Goal: Information Seeking & Learning: Understand process/instructions

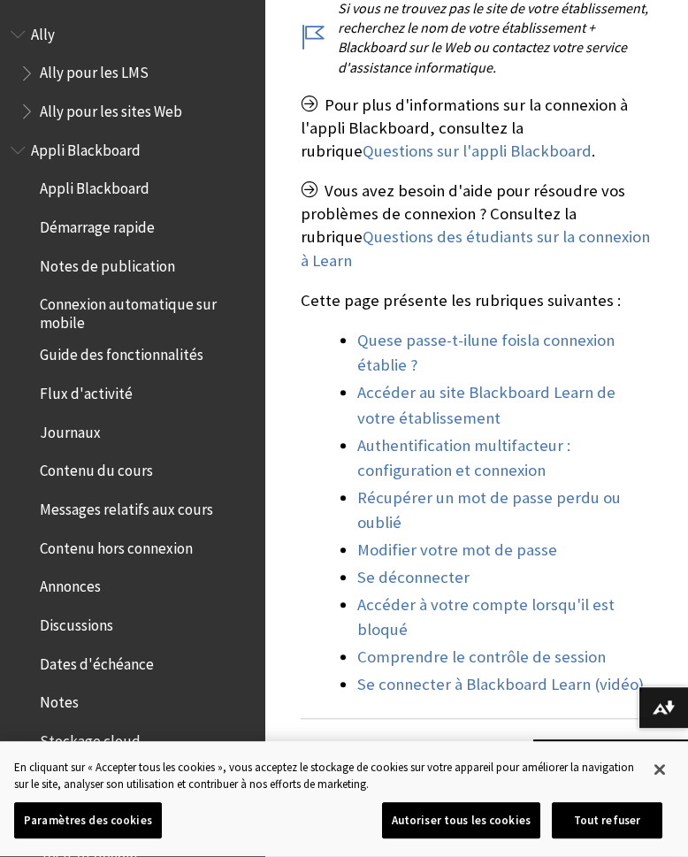
scroll to position [1727, 0]
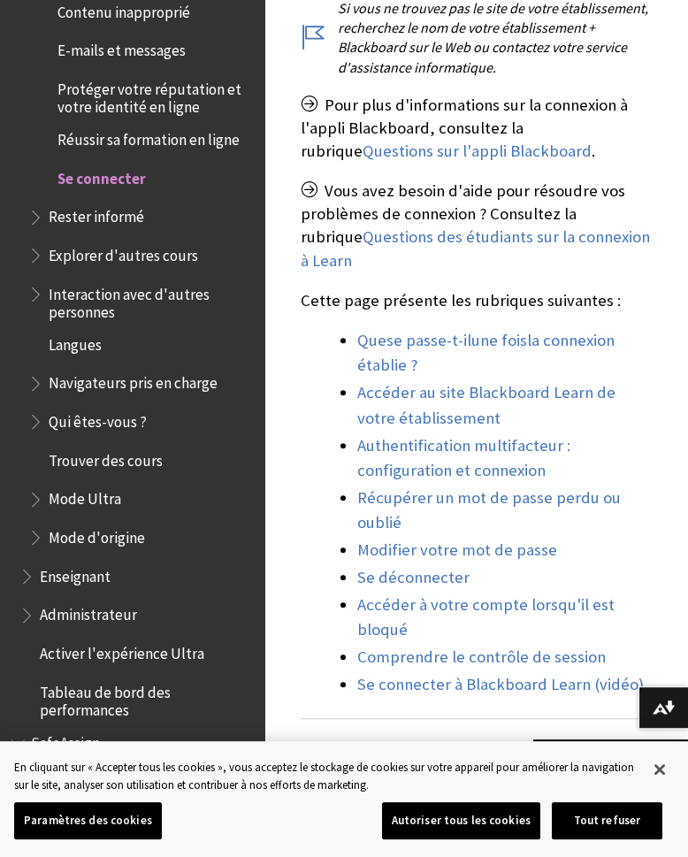
click at [115, 164] on span "Se connecter" at bounding box center [101, 176] width 88 height 24
click at [615, 812] on button "Tout refuser" at bounding box center [607, 820] width 111 height 37
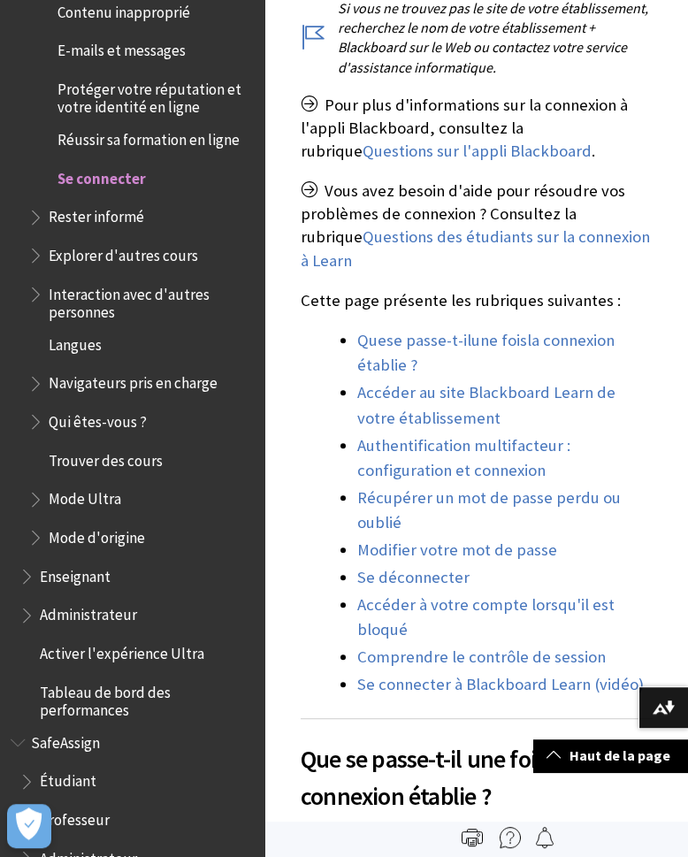
click at [122, 164] on span "Se connecter" at bounding box center [101, 176] width 88 height 24
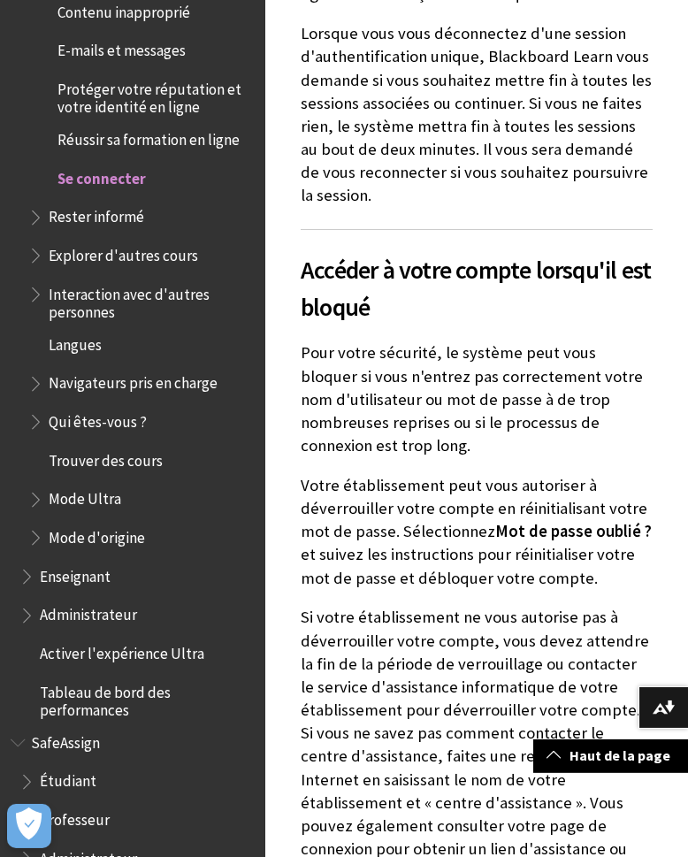
scroll to position [2969, 0]
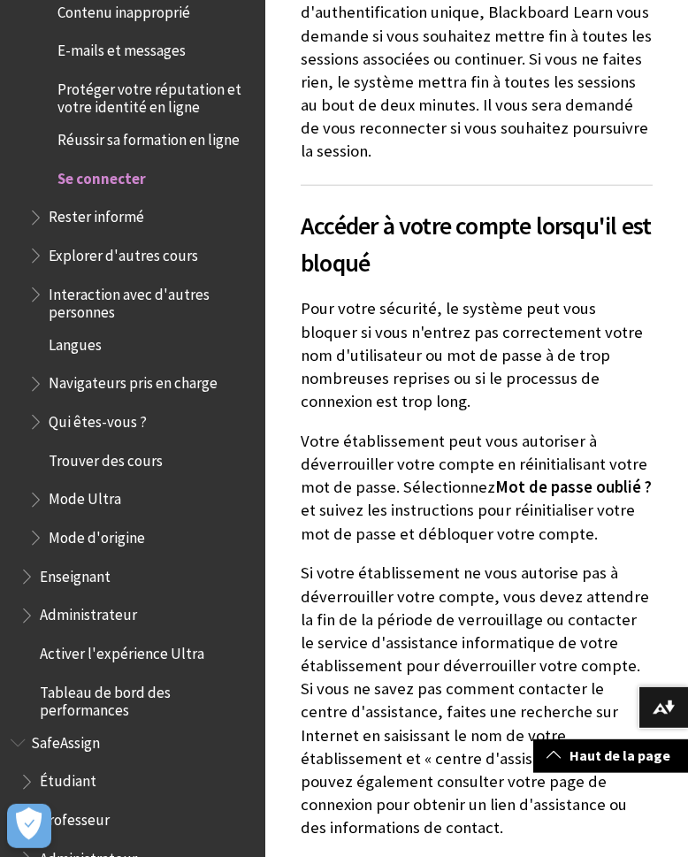
click at [89, 164] on span "Se connecter" at bounding box center [101, 176] width 88 height 24
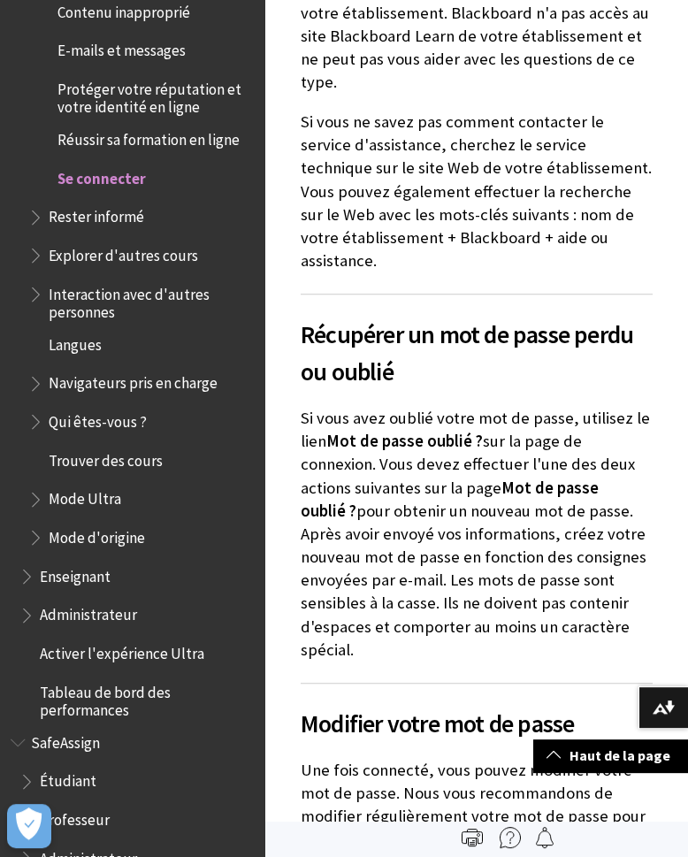
scroll to position [7137, 0]
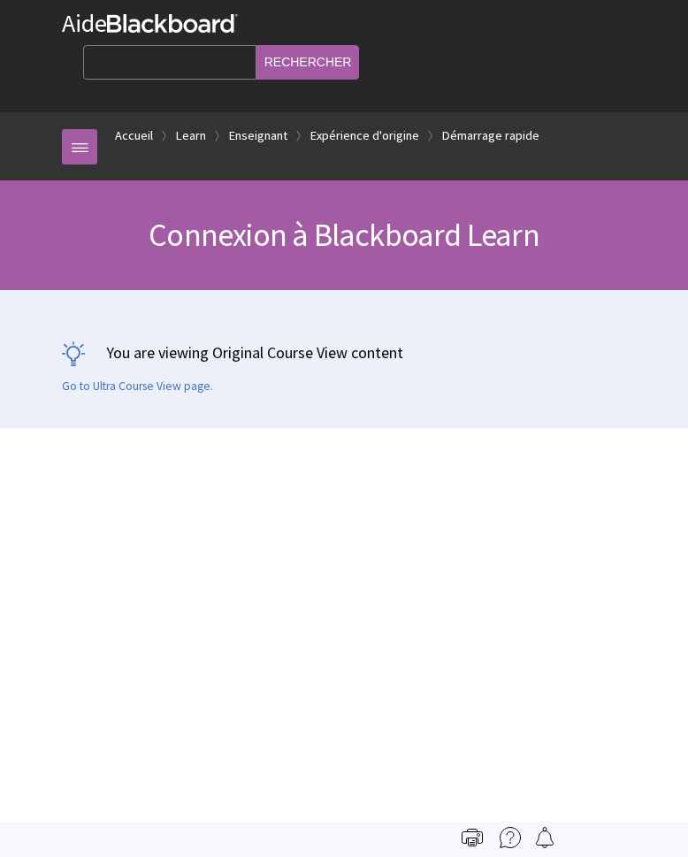
scroll to position [2120, 0]
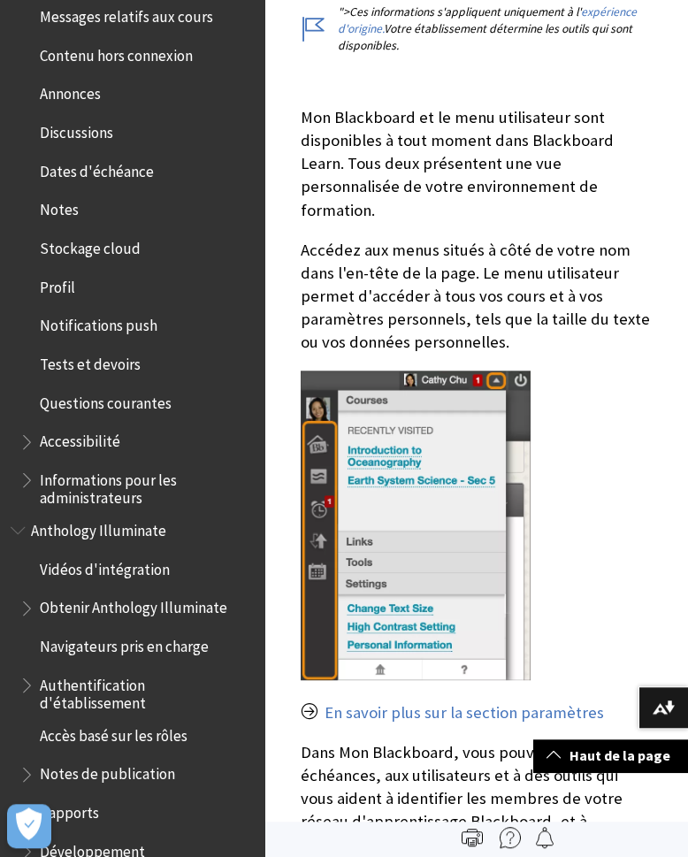
scroll to position [494, 0]
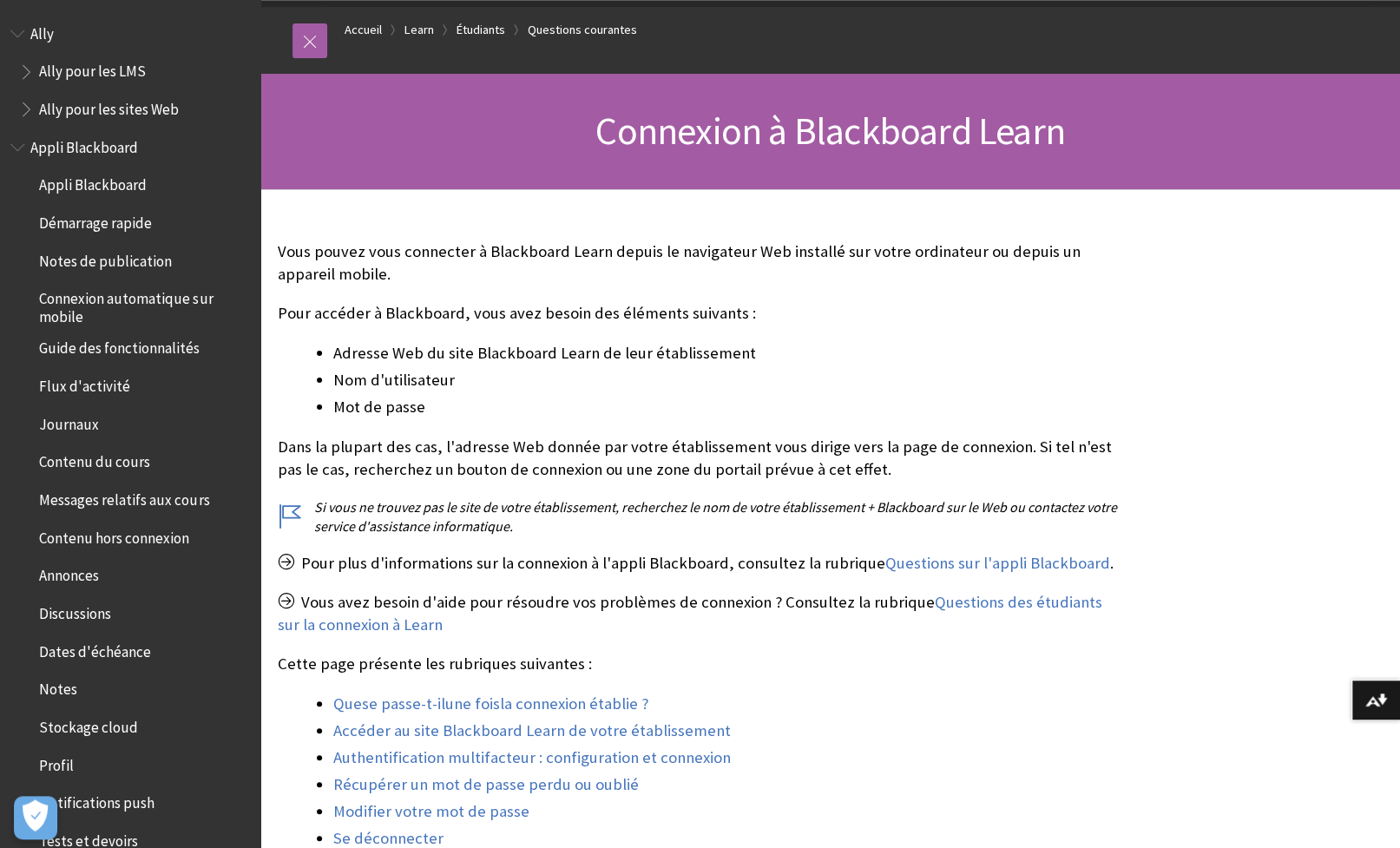
scroll to position [1689, 0]
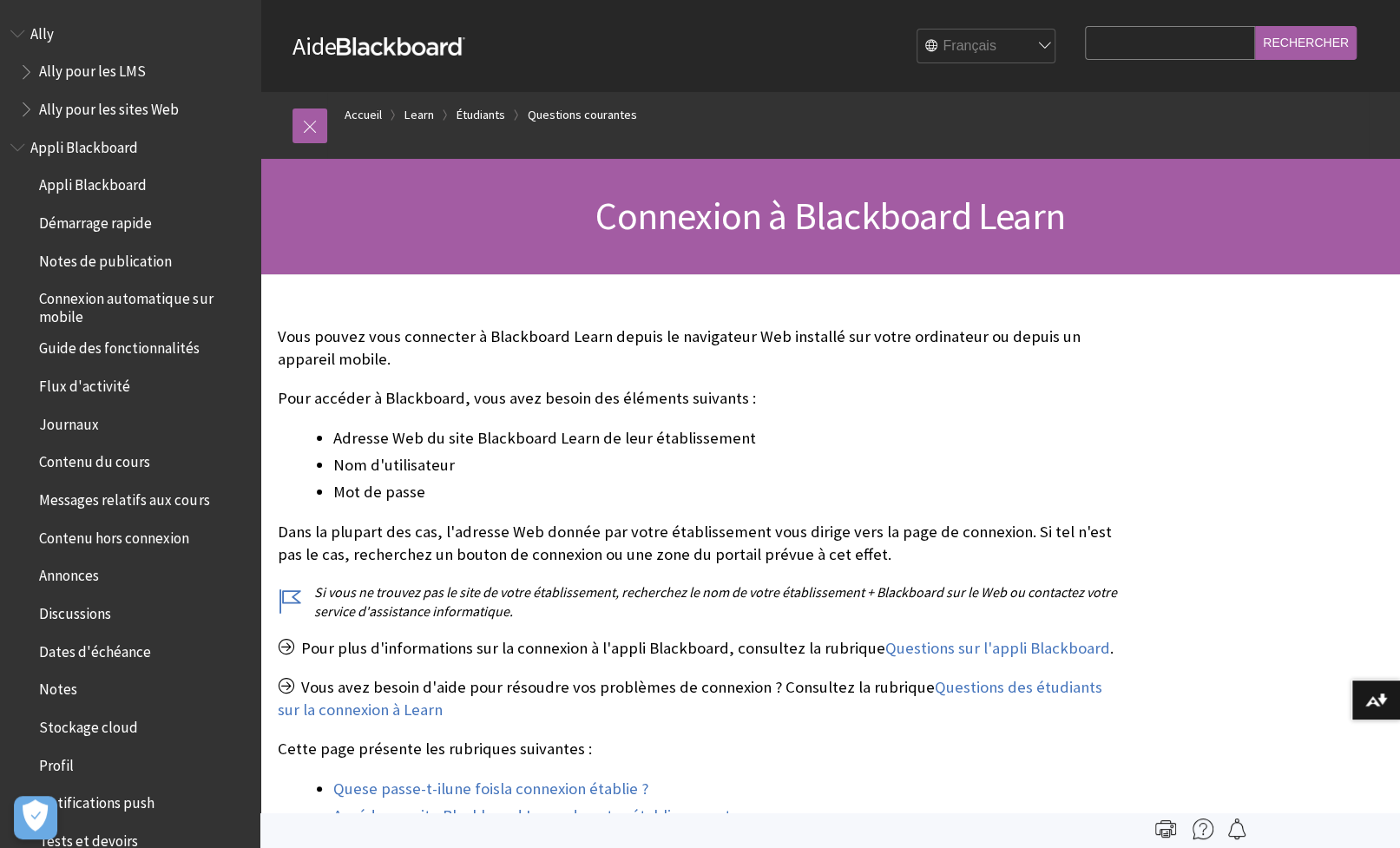
scroll to position [1689, 0]
